Goal: Transaction & Acquisition: Purchase product/service

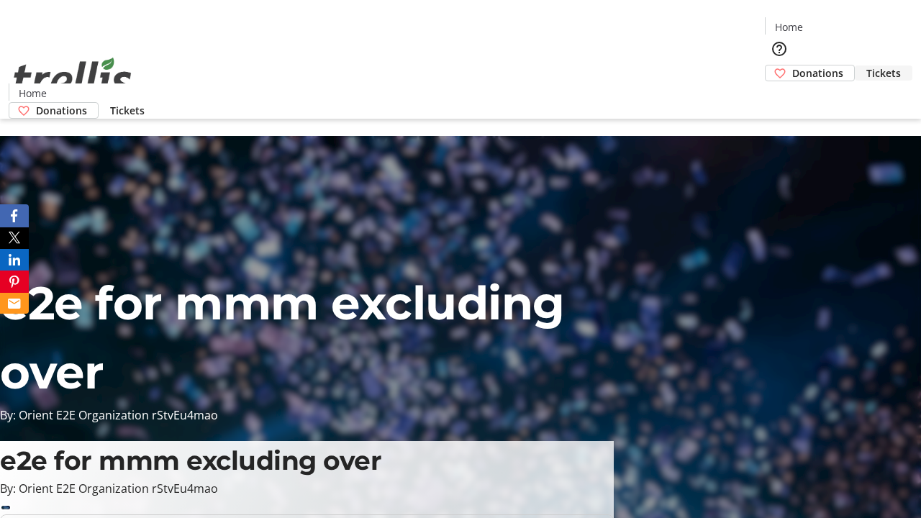
click at [866, 65] on span "Tickets" at bounding box center [883, 72] width 35 height 15
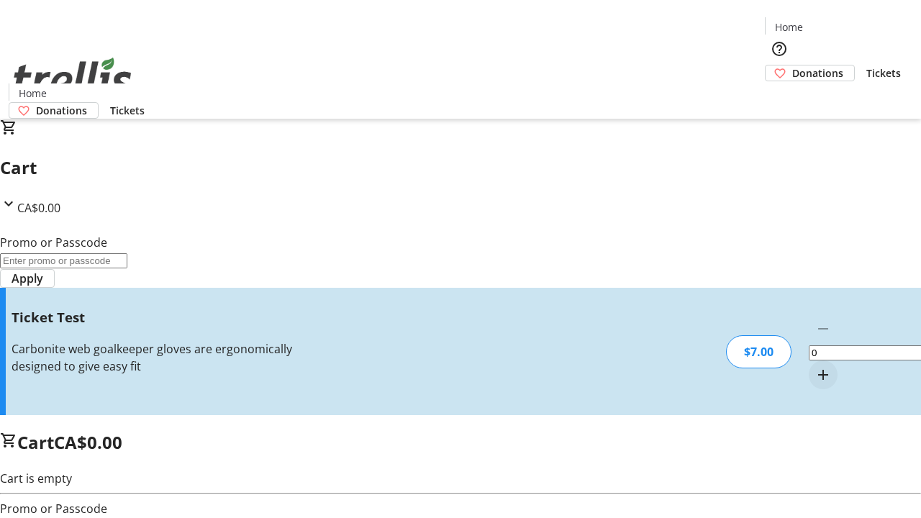
click at [814, 366] on mat-icon "Increment by one" at bounding box center [822, 374] width 17 height 17
type input "1"
